Goal: Task Accomplishment & Management: Use online tool/utility

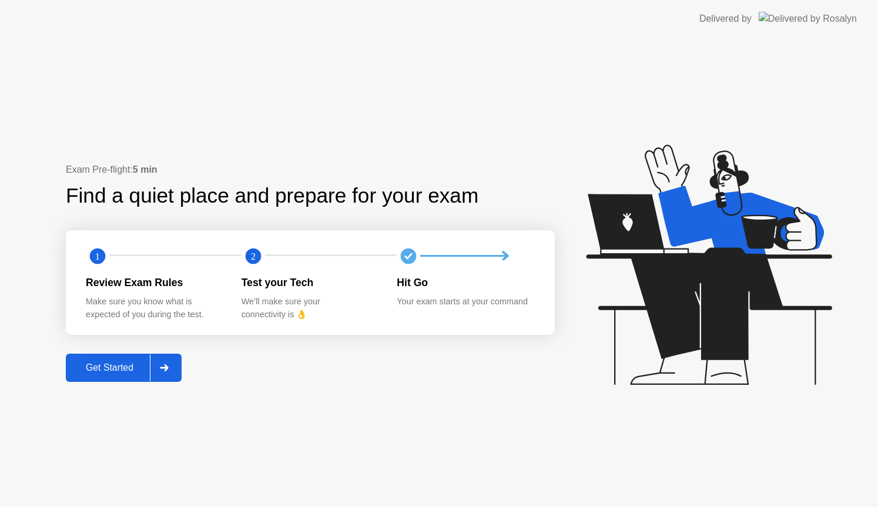
click at [113, 363] on div "Get Started" at bounding box center [109, 368] width 81 height 11
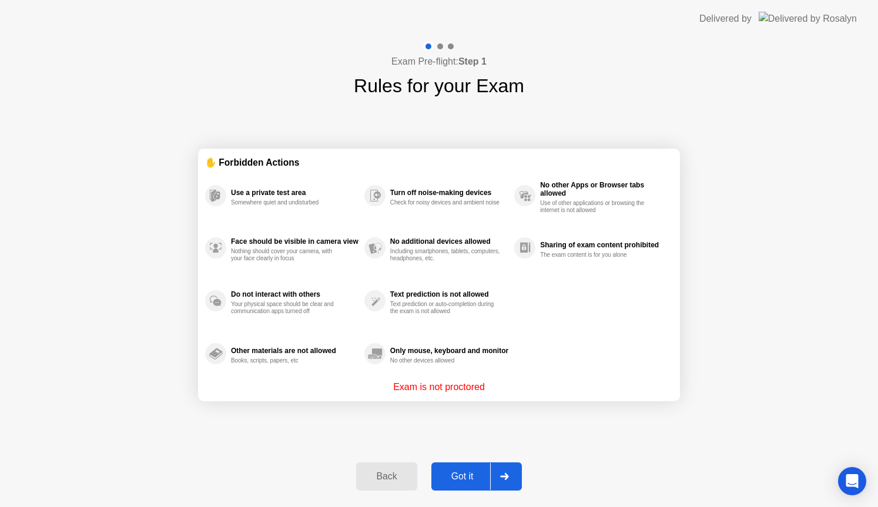
click at [464, 480] on div "Got it" at bounding box center [462, 476] width 55 height 11
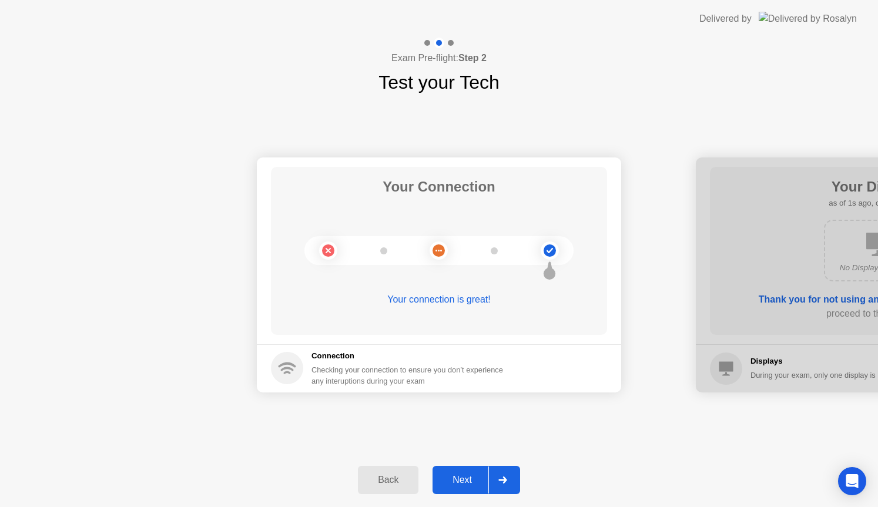
click at [471, 475] on div "Next" at bounding box center [462, 480] width 52 height 11
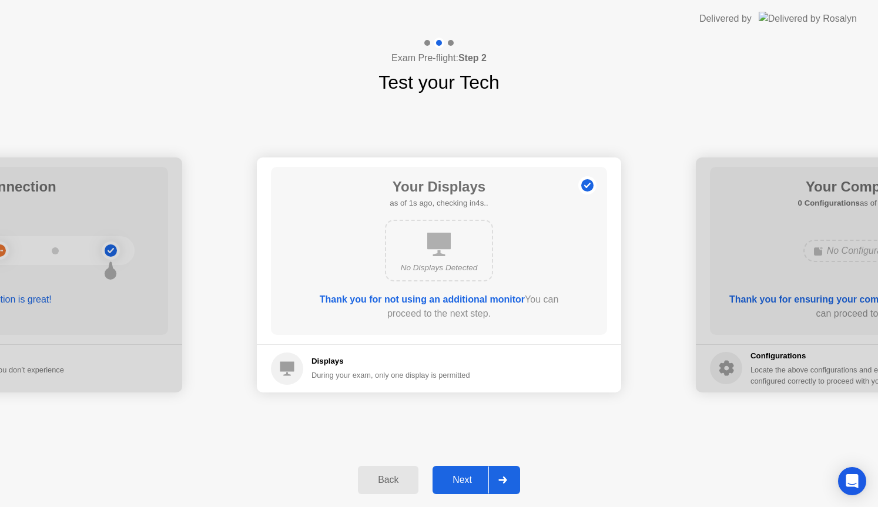
click at [471, 475] on div "Next" at bounding box center [462, 480] width 52 height 11
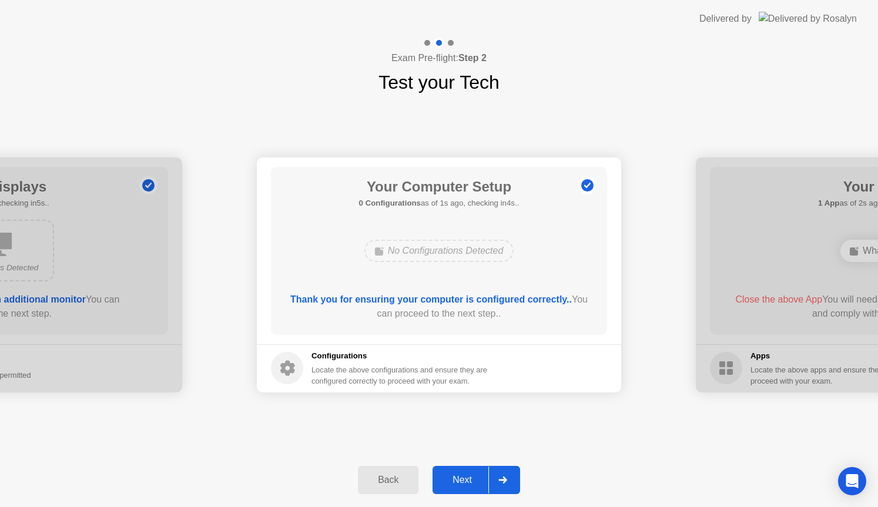
click at [471, 475] on div "Next" at bounding box center [462, 480] width 52 height 11
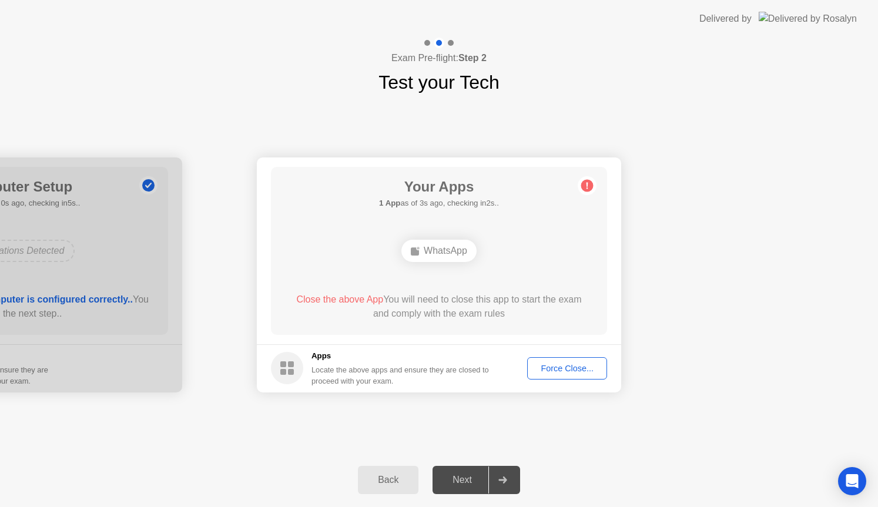
click at [574, 372] on div "Force Close..." at bounding box center [567, 368] width 72 height 9
click at [581, 370] on div "Force Close..." at bounding box center [567, 368] width 72 height 9
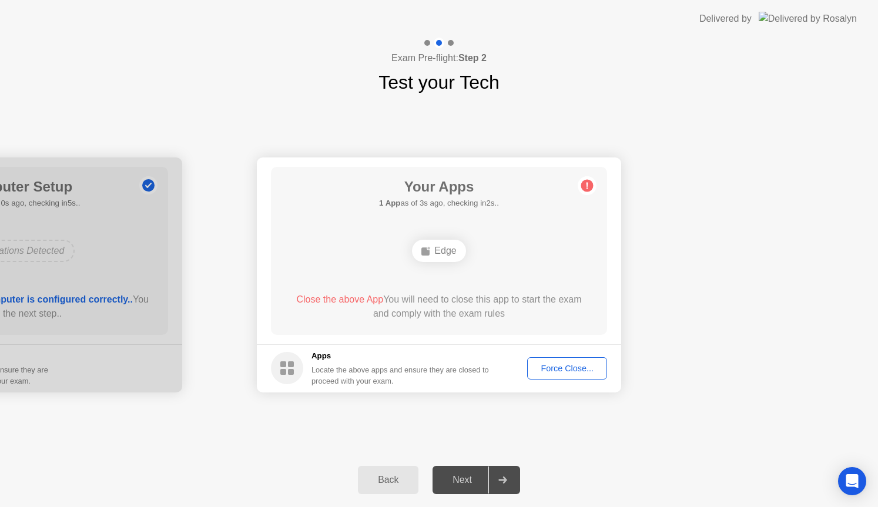
click at [560, 372] on div "Force Close..." at bounding box center [567, 368] width 72 height 9
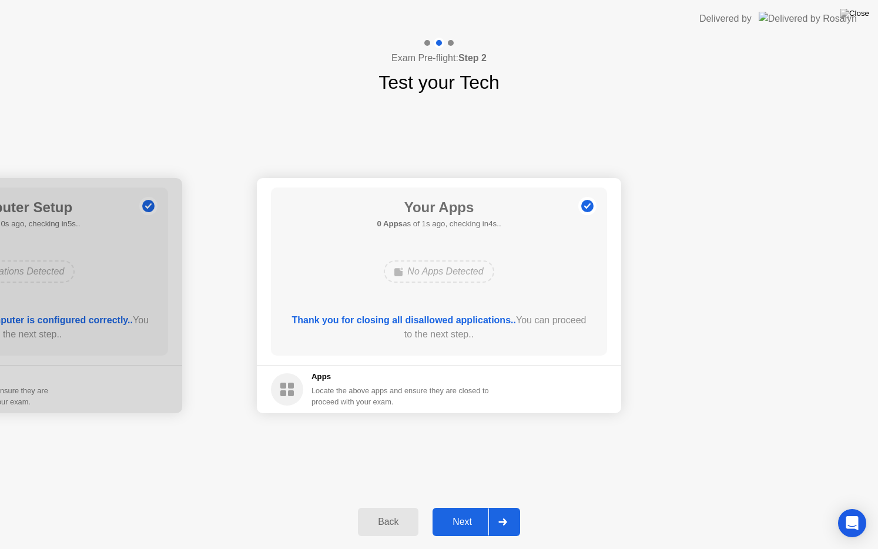
click at [460, 507] on div "Next" at bounding box center [462, 522] width 52 height 11
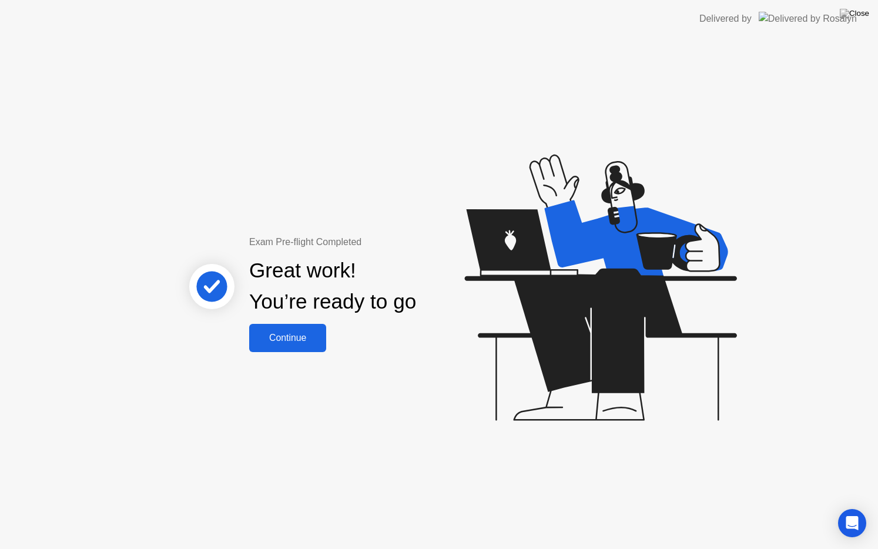
click at [289, 337] on div "Continue" at bounding box center [288, 338] width 70 height 11
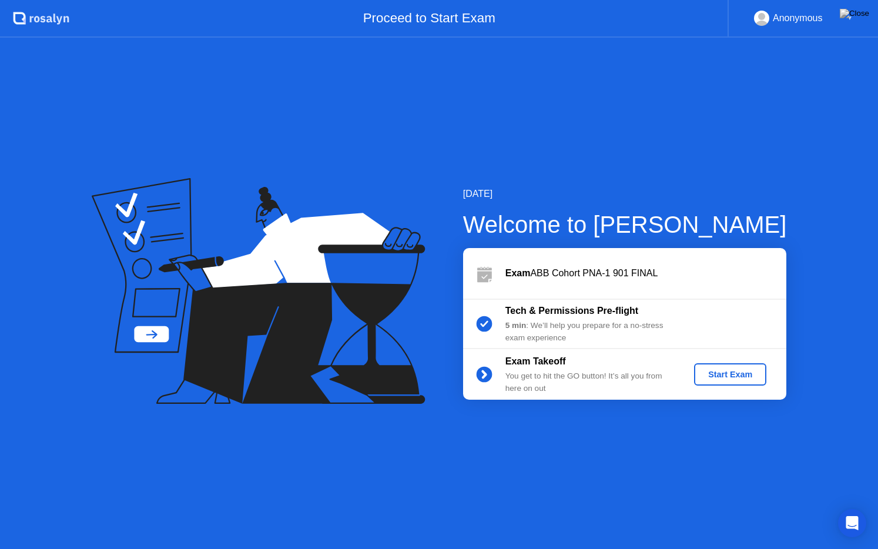
click at [728, 372] on div "Start Exam" at bounding box center [730, 374] width 63 height 9
